Goal: Information Seeking & Learning: Learn about a topic

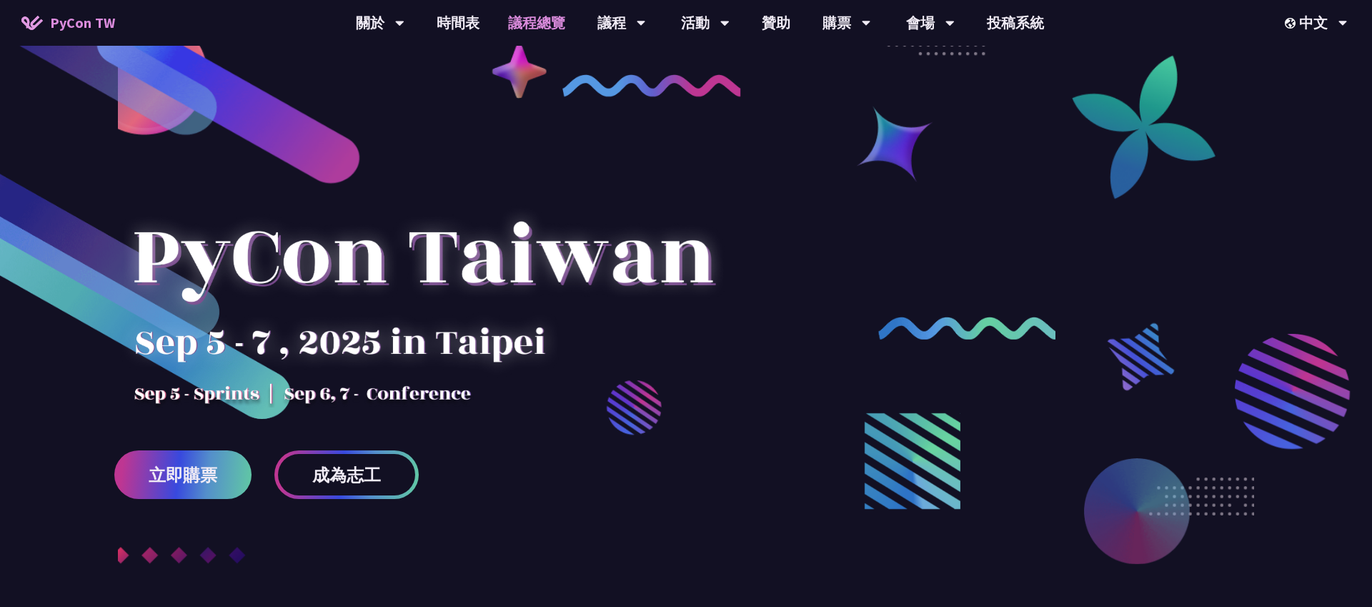
click at [540, 26] on link "議程總覽" at bounding box center [537, 23] width 86 height 46
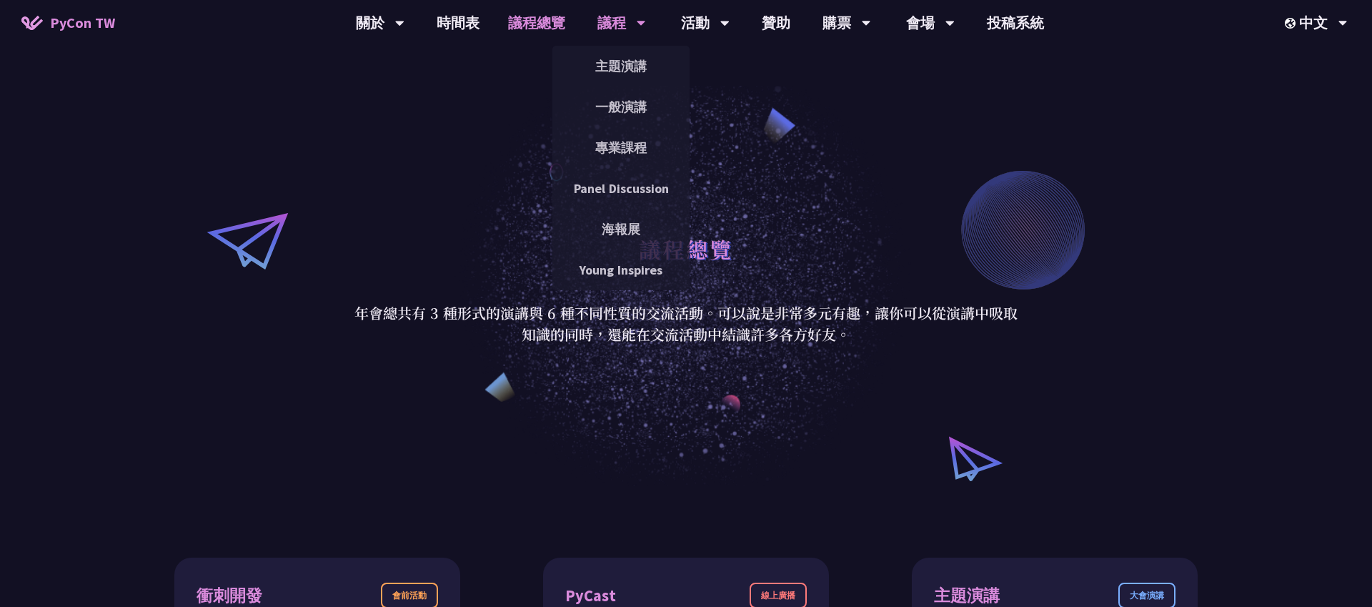
click at [597, 22] on div "議程" at bounding box center [621, 23] width 49 height 46
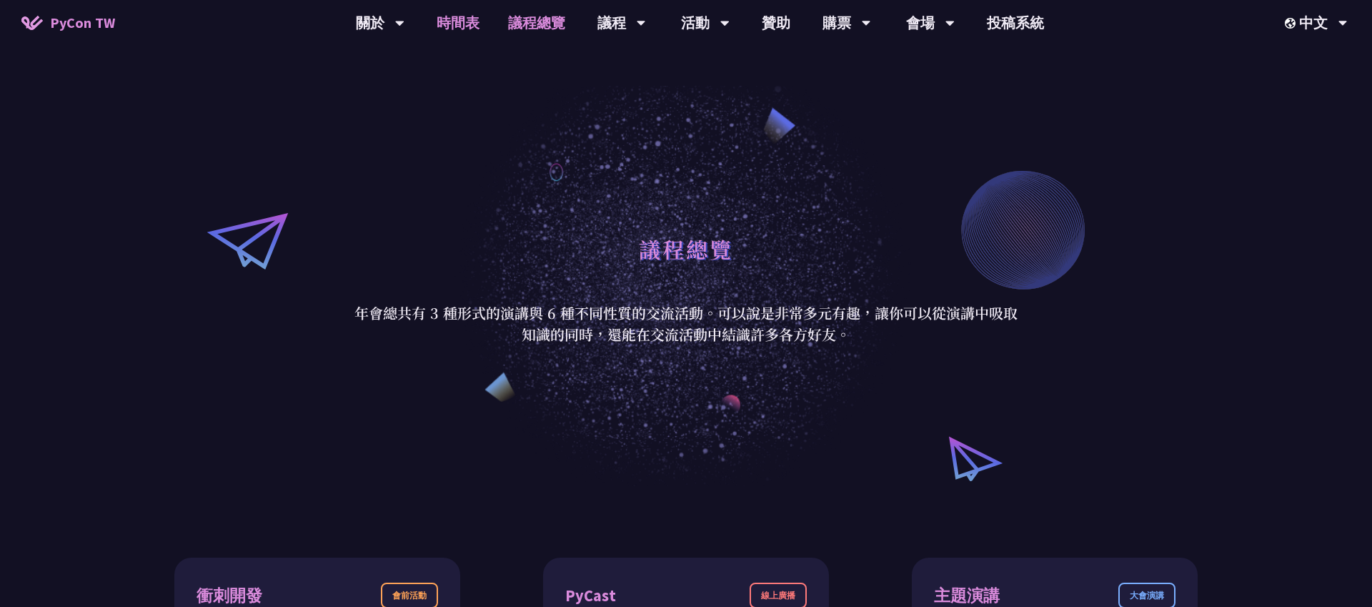
click at [446, 27] on link "時間表" at bounding box center [457, 23] width 71 height 46
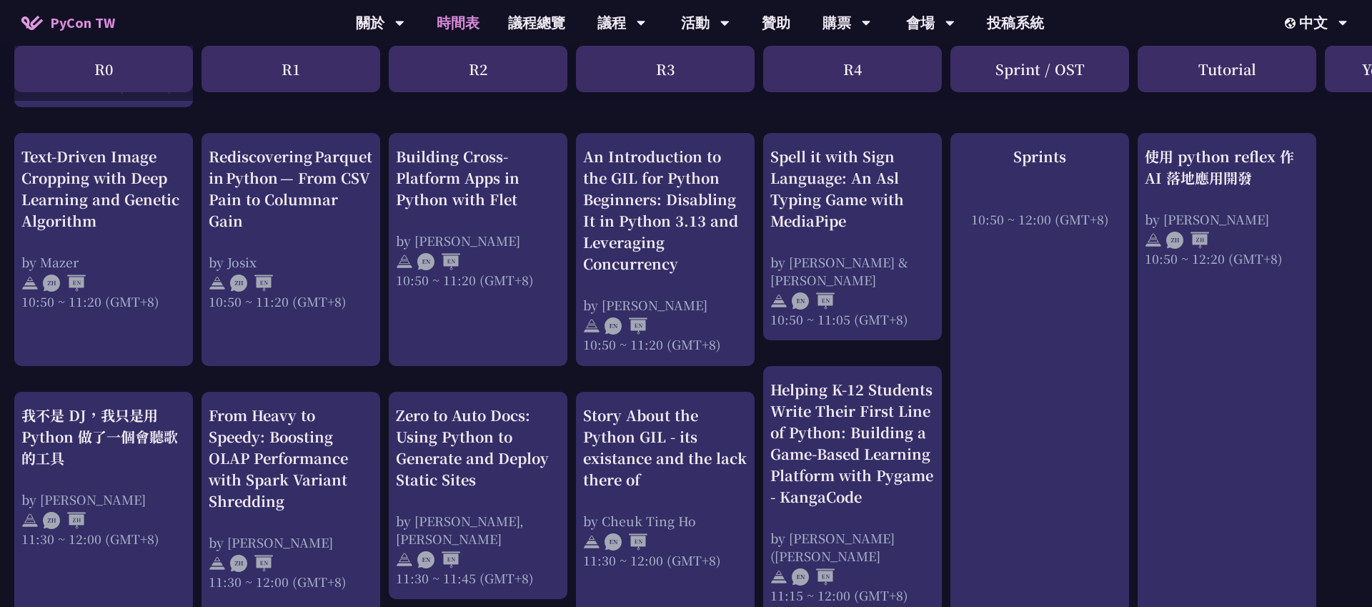
scroll to position [552, 0]
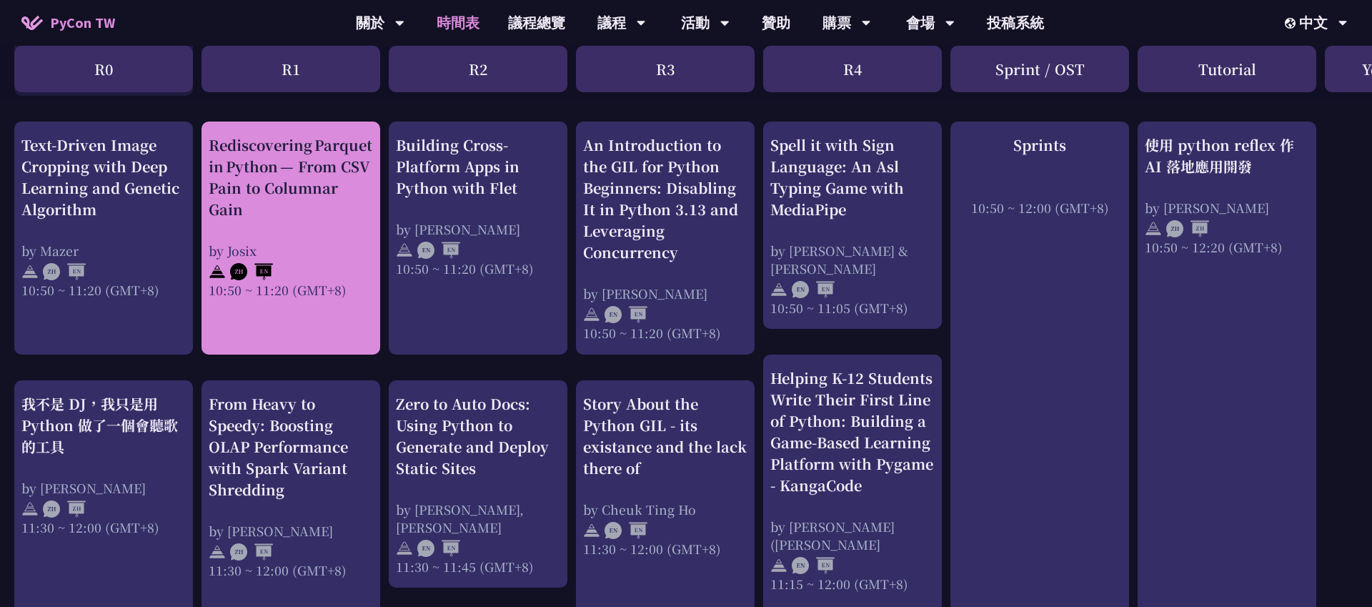
click at [325, 257] on div "by Josix" at bounding box center [291, 251] width 164 height 18
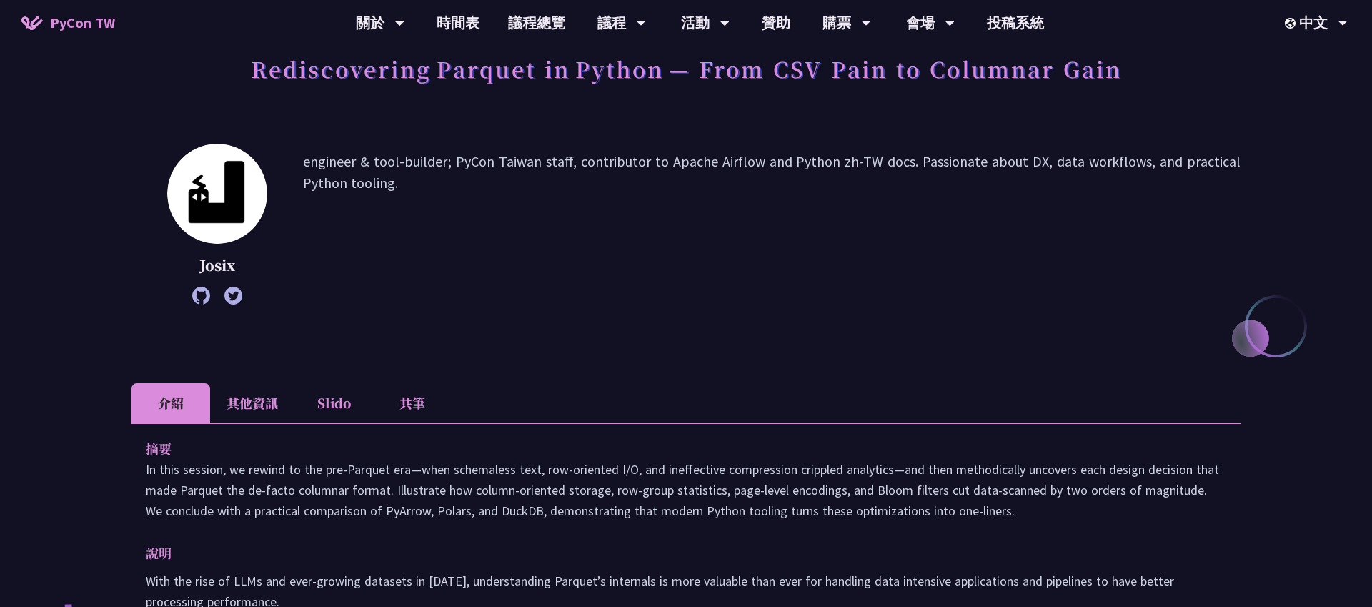
scroll to position [99, 0]
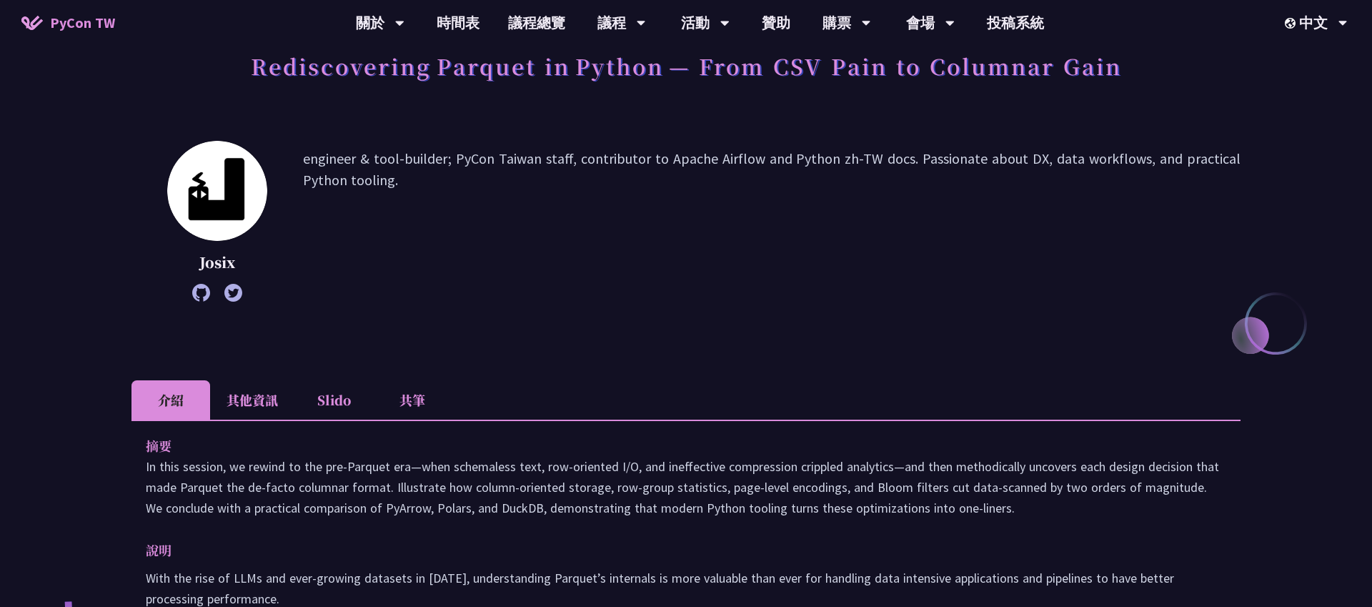
click at [198, 287] on icon at bounding box center [201, 293] width 18 height 18
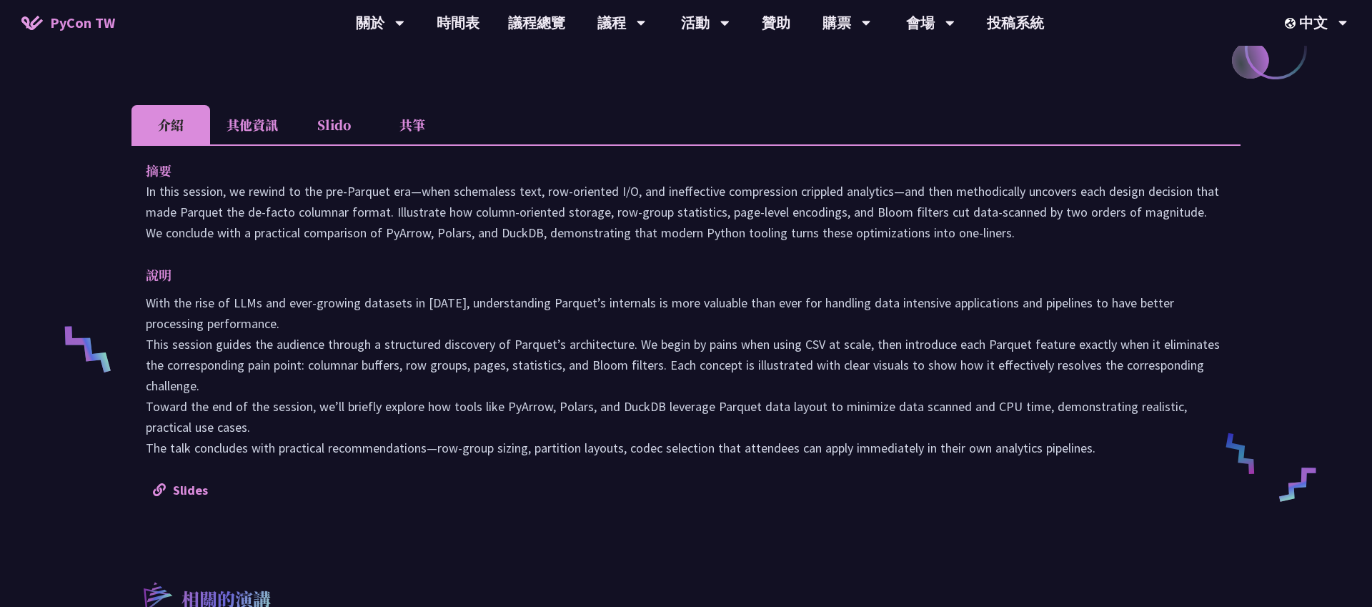
scroll to position [0, 0]
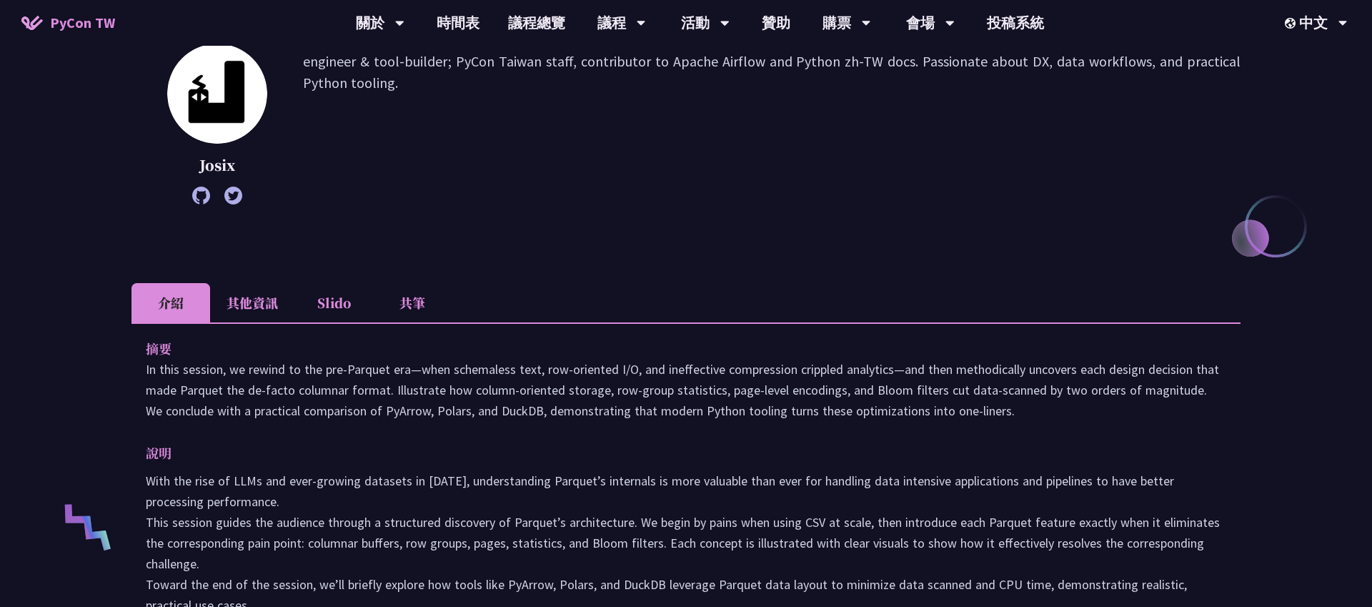
scroll to position [29, 0]
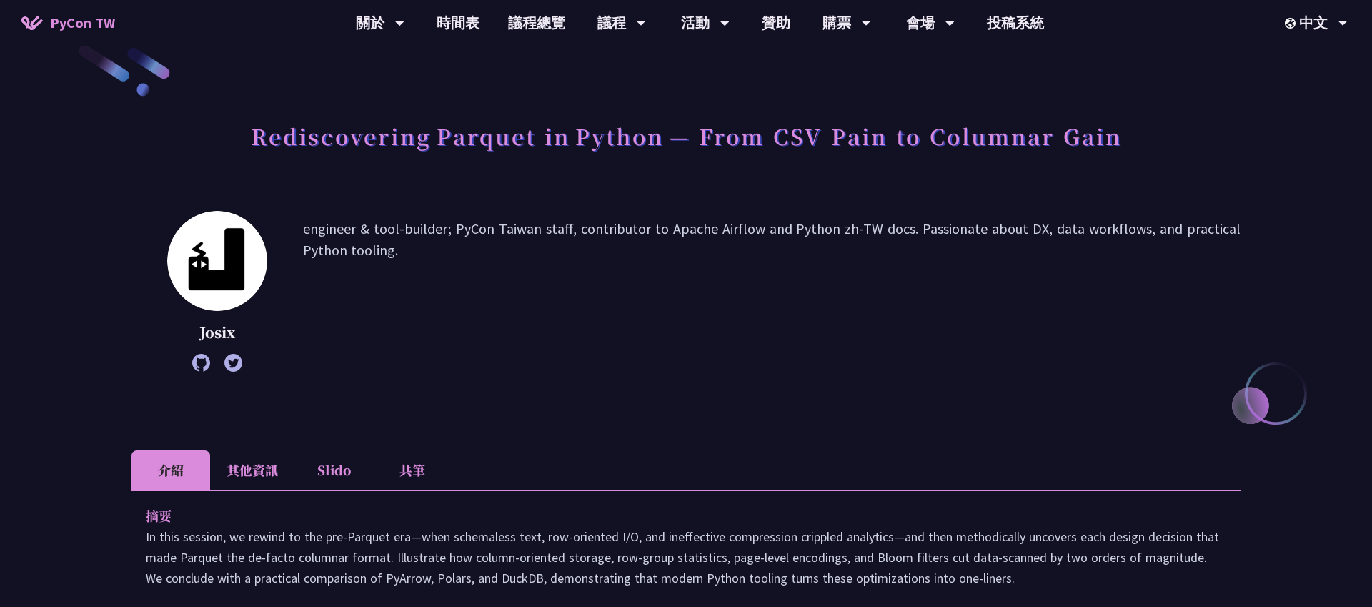
click at [247, 333] on p "Josix" at bounding box center [217, 332] width 100 height 21
